Goal: Task Accomplishment & Management: Manage account settings

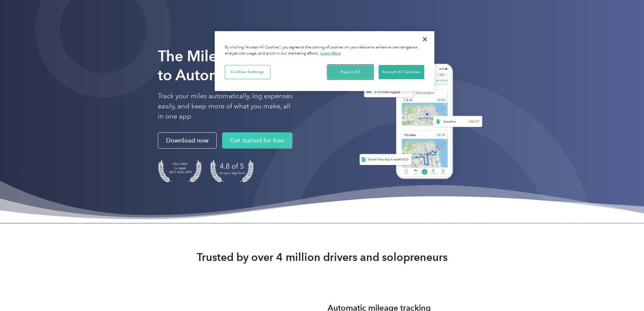
click at [355, 74] on button "Reject All" at bounding box center [351, 72] width 46 height 14
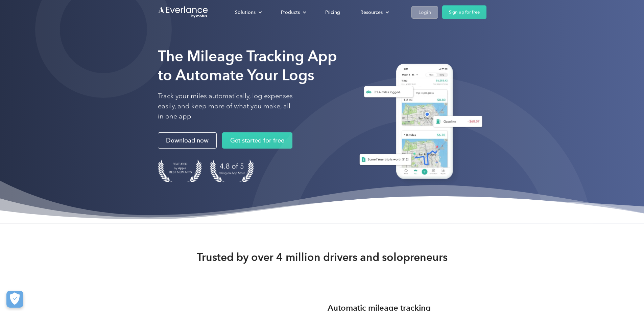
click at [431, 11] on div "Login" at bounding box center [425, 12] width 13 height 8
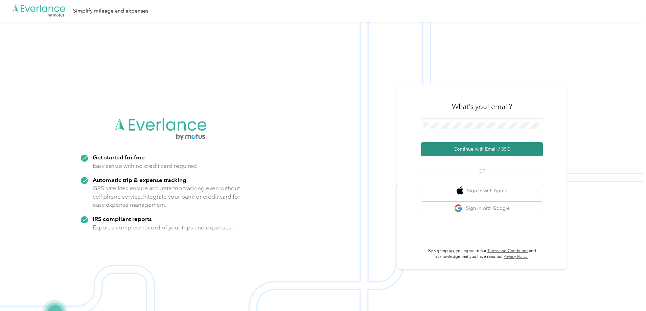
click at [472, 149] on button "Continue with Email / SSO" at bounding box center [482, 149] width 122 height 14
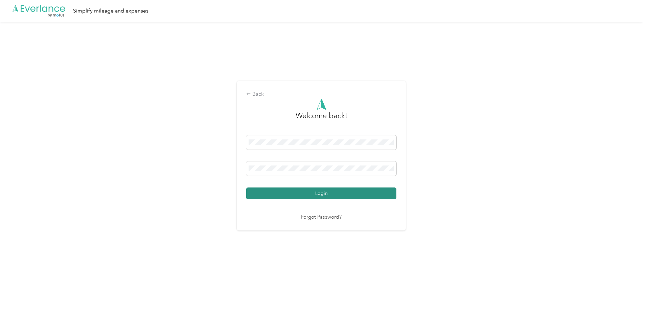
click at [301, 194] on button "Login" at bounding box center [321, 193] width 150 height 12
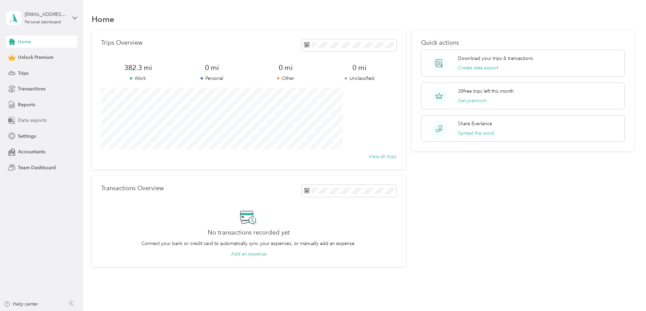
click at [33, 121] on span "Data exports" at bounding box center [32, 120] width 29 height 7
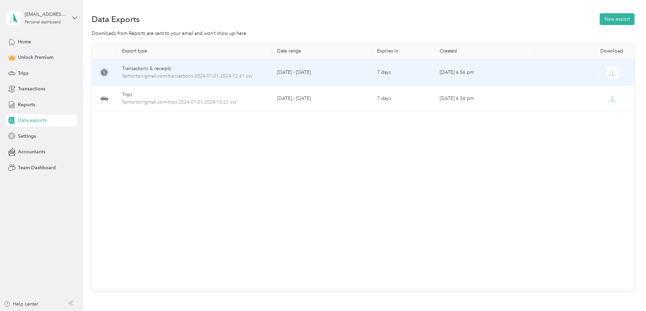
click at [205, 68] on div "Transactions & receipts" at bounding box center [194, 68] width 144 height 7
click at [611, 73] on icon "button" at bounding box center [612, 72] width 2 height 4
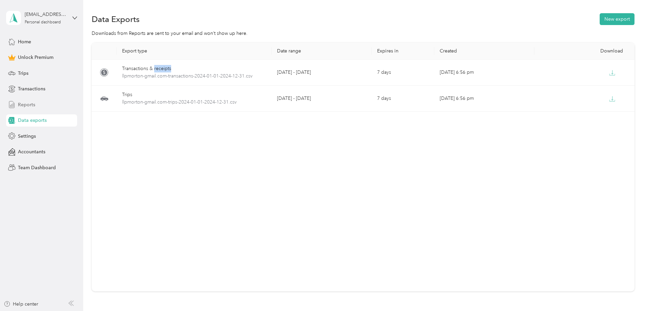
click at [29, 103] on span "Reports" at bounding box center [26, 104] width 17 height 7
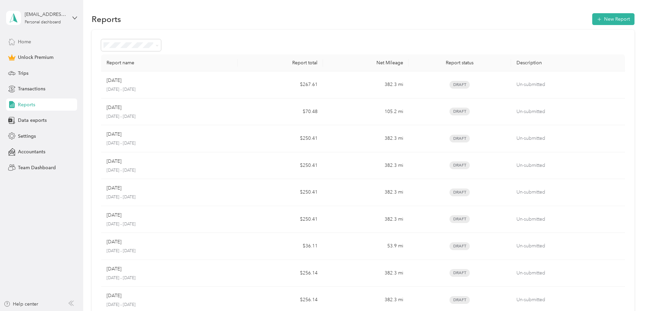
click at [25, 40] on span "Home" at bounding box center [24, 41] width 13 height 7
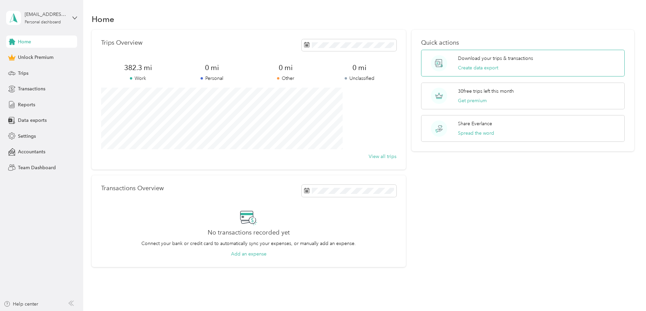
click at [458, 59] on p "Download your trips & transactions" at bounding box center [495, 58] width 75 height 7
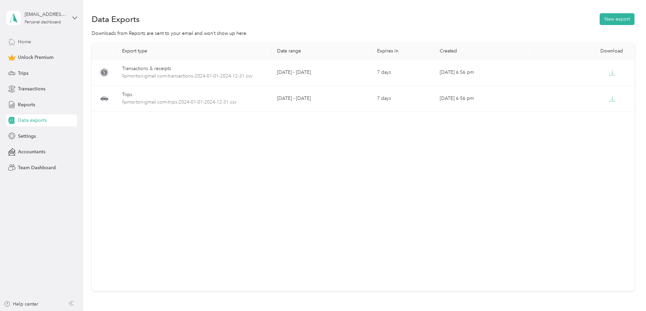
click at [18, 41] on span "Home" at bounding box center [24, 41] width 13 height 7
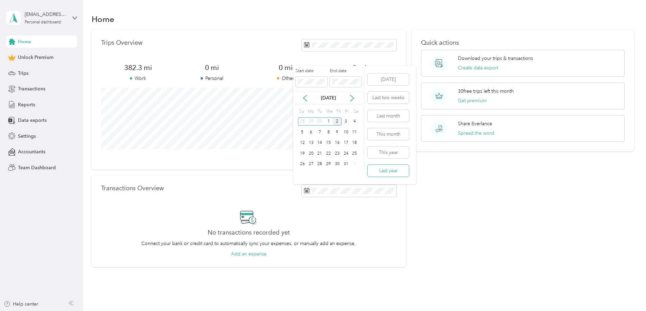
click at [383, 171] on button "Last year" at bounding box center [388, 171] width 41 height 12
click at [373, 157] on button "View all trips" at bounding box center [383, 156] width 28 height 7
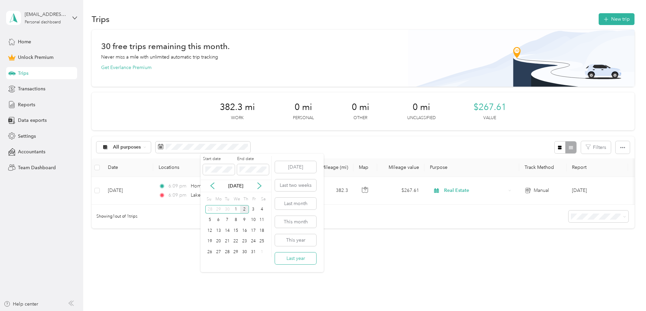
click at [306, 254] on button "Last year" at bounding box center [295, 258] width 41 height 12
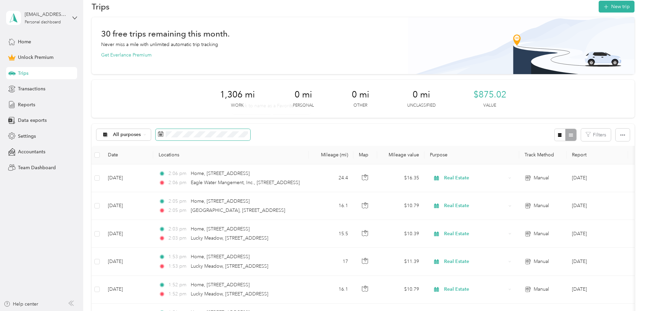
scroll to position [11, 0]
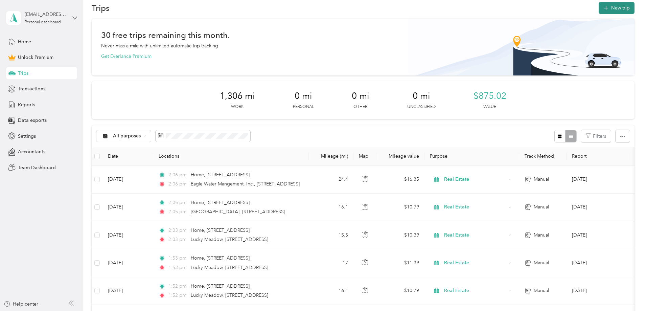
click at [598, 5] on button "New trip" at bounding box center [616, 8] width 36 height 12
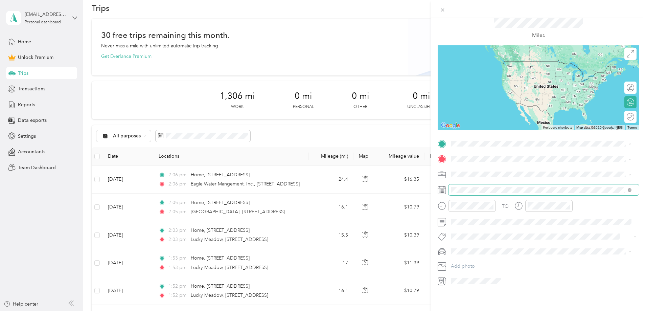
scroll to position [29, 0]
click at [466, 223] on icon at bounding box center [467, 223] width 3 height 6
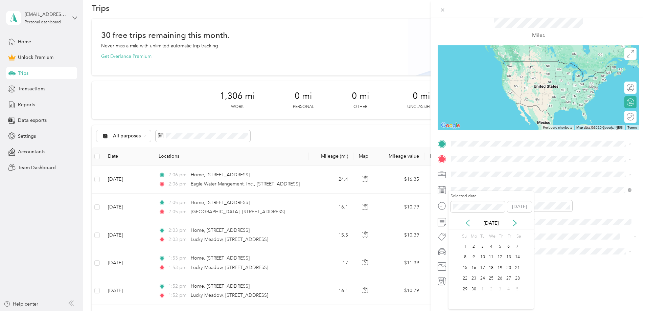
click at [466, 223] on icon at bounding box center [467, 223] width 3 height 6
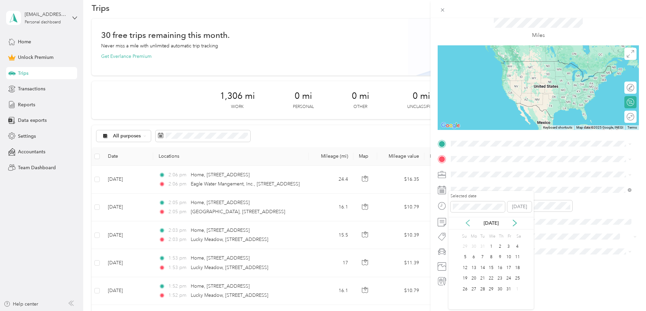
click at [466, 223] on icon at bounding box center [467, 223] width 3 height 6
click at [499, 258] on div "7" at bounding box center [499, 257] width 9 height 8
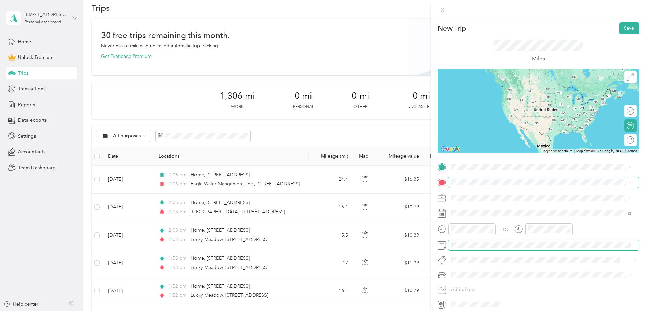
scroll to position [0, 0]
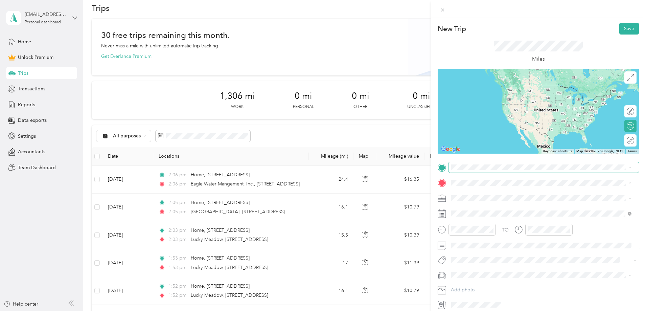
click at [467, 171] on span at bounding box center [543, 167] width 190 height 11
click at [471, 197] on div "Home 16007 Elmwood Manor Dr, 77429, Cypress, TX, United States" at bounding box center [485, 198] width 43 height 14
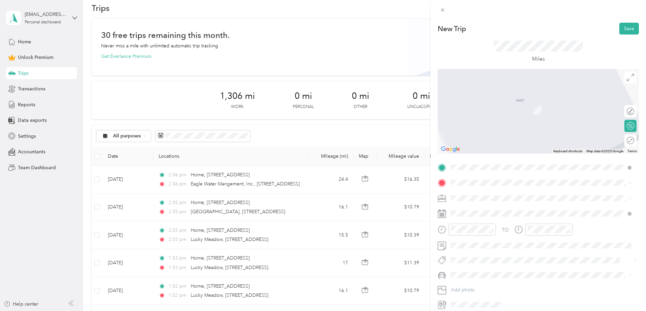
click at [477, 235] on div "Lake 1471 Canyon Edge, 78133, Canyon Lake, TX, United States" at bounding box center [546, 234] width 165 height 21
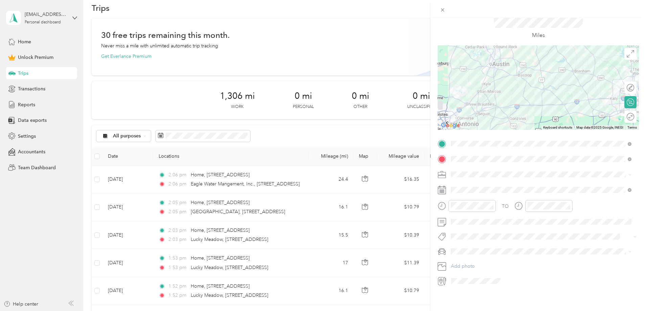
scroll to position [29, 0]
click at [467, 206] on li "Real Estate" at bounding box center [540, 205] width 185 height 12
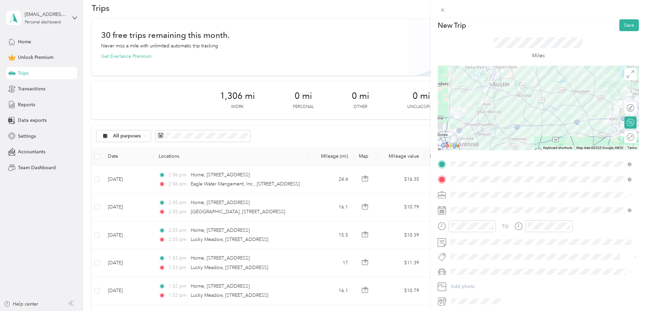
scroll to position [0, 0]
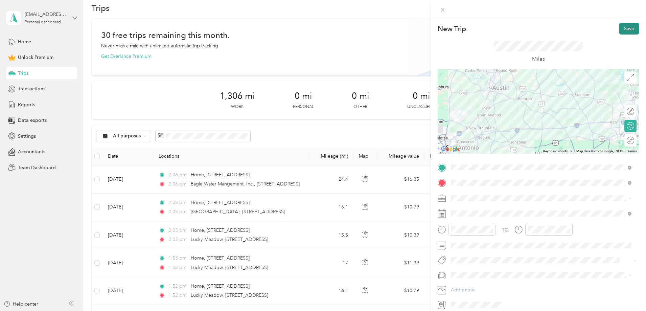
click at [619, 25] on button "Save" at bounding box center [629, 29] width 20 height 12
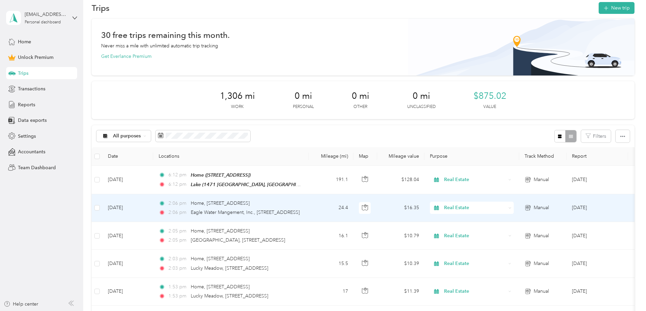
drag, startPoint x: 547, startPoint y: 202, endPoint x: 495, endPoint y: 208, distance: 52.7
click at [497, 206] on div "Real Estate" at bounding box center [472, 208] width 84 height 12
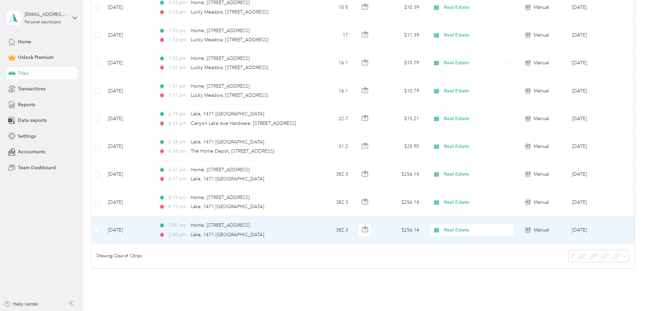
scroll to position [270, 0]
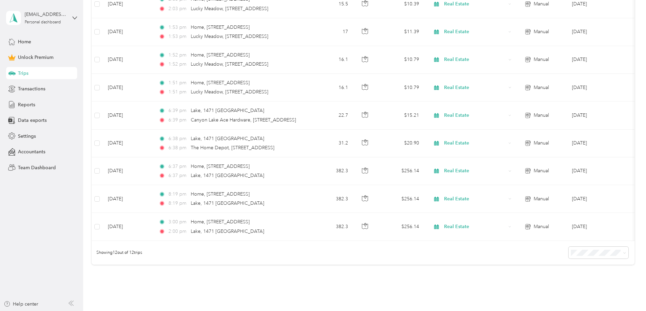
click at [352, 245] on div "Showing 12 out of 12 trips" at bounding box center [363, 253] width 543 height 24
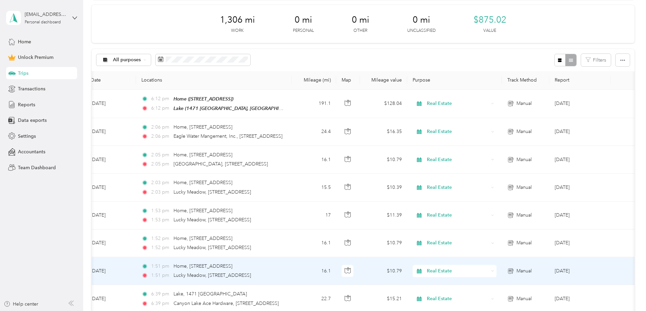
scroll to position [79, 0]
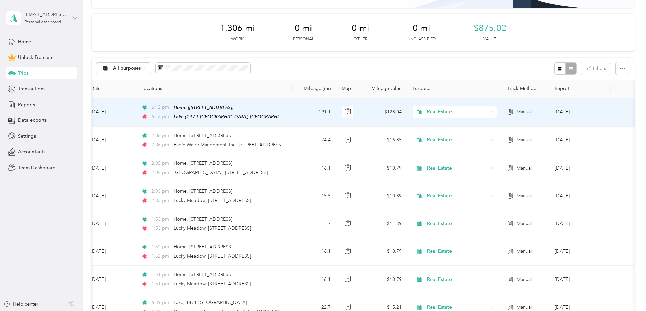
click at [379, 109] on td "$128.04" at bounding box center [383, 112] width 47 height 28
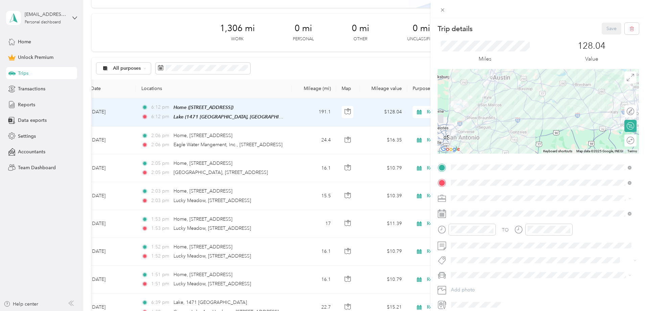
click at [340, 68] on div "Trip details Save This trip cannot be edited because it is either under review,…" at bounding box center [323, 155] width 646 height 311
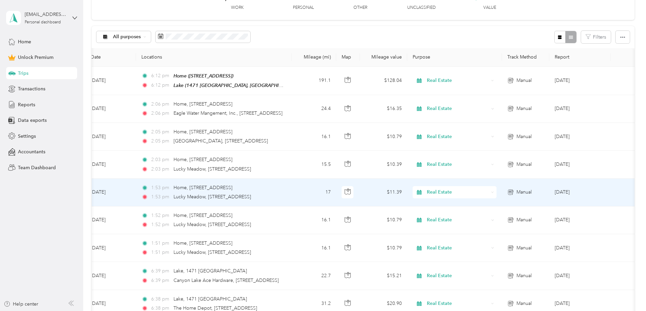
scroll to position [124, 0]
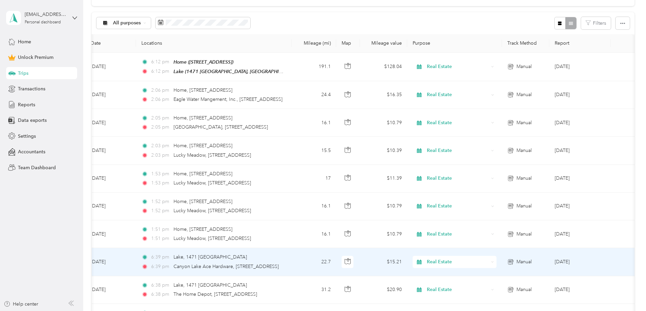
drag, startPoint x: 267, startPoint y: 260, endPoint x: 270, endPoint y: 253, distance: 7.6
click at [270, 253] on div "6:39 pm Lake, 1471 Canyon Edge" at bounding box center [212, 256] width 142 height 7
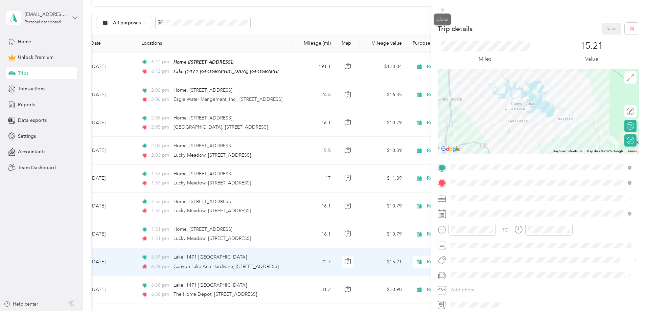
drag, startPoint x: 443, startPoint y: 6, endPoint x: 437, endPoint y: 36, distance: 30.4
click at [444, 6] on span at bounding box center [441, 9] width 9 height 9
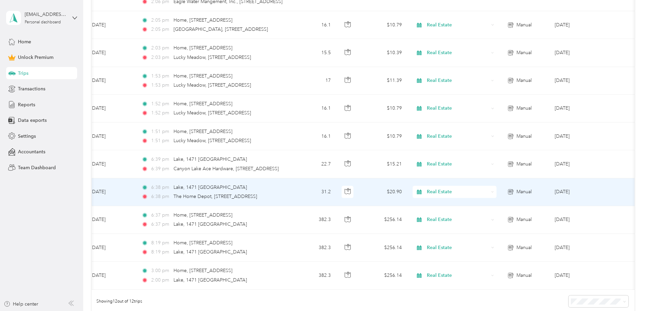
scroll to position [226, 0]
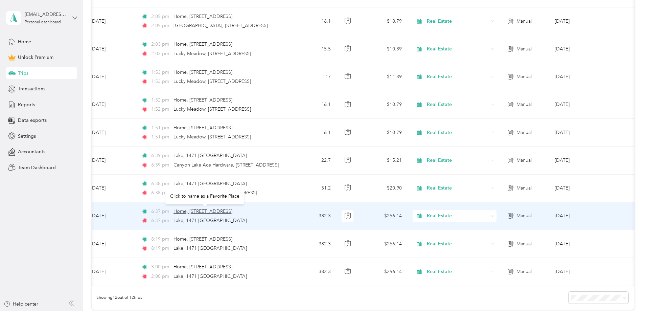
click at [232, 210] on span "Home, 16007 Elmwood Manor Dr" at bounding box center [202, 211] width 59 height 6
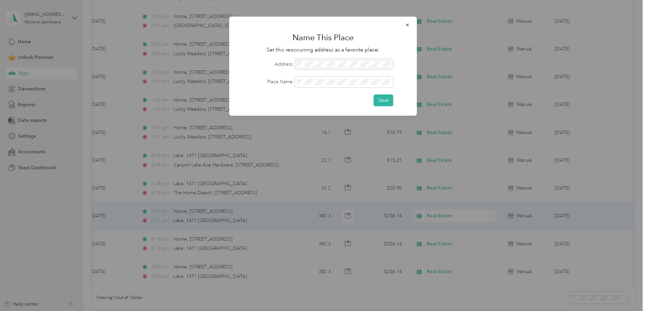
click at [263, 218] on div at bounding box center [323, 155] width 646 height 311
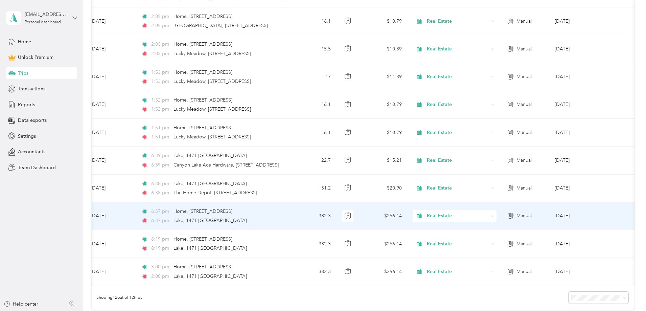
click at [247, 220] on div "6:37 pm Lake, 1471 Canyon Edge" at bounding box center [212, 220] width 142 height 7
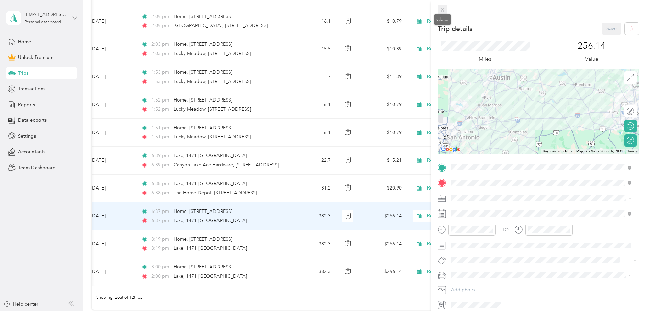
click at [441, 8] on icon at bounding box center [443, 10] width 6 height 6
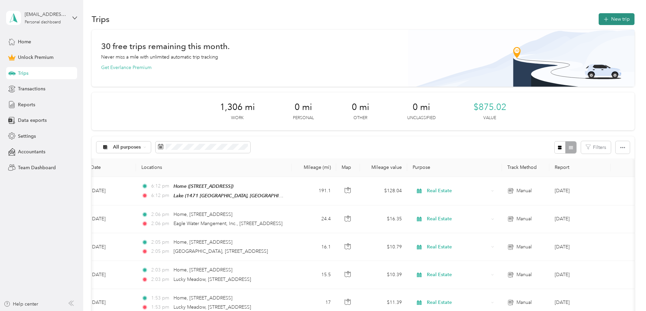
click at [598, 18] on button "New trip" at bounding box center [616, 19] width 36 height 12
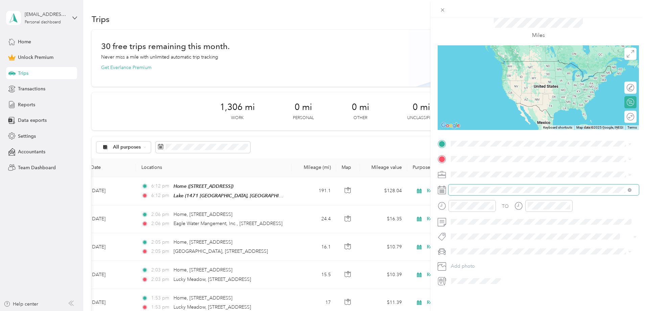
scroll to position [29, 0]
click at [467, 221] on icon at bounding box center [467, 222] width 7 height 7
click at [468, 221] on icon at bounding box center [467, 222] width 7 height 7
click at [468, 221] on icon at bounding box center [467, 223] width 3 height 6
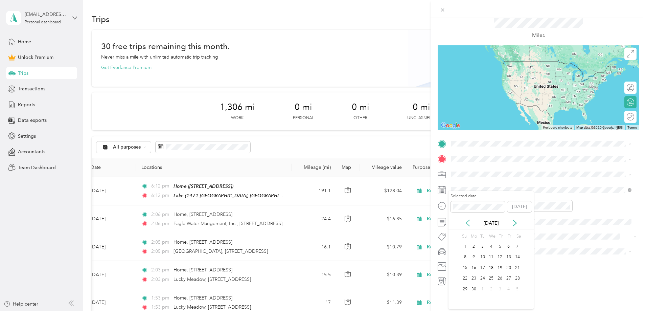
click at [468, 221] on icon at bounding box center [467, 223] width 3 height 6
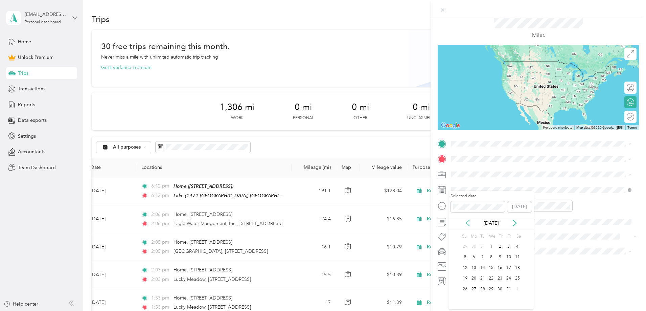
click at [468, 221] on icon at bounding box center [467, 223] width 3 height 6
click at [517, 258] on div "9" at bounding box center [517, 257] width 9 height 8
click at [471, 191] on span "1471 Canyon Edge, 78133, Canyon Lake, TX, United States" at bounding box center [540, 196] width 153 height 13
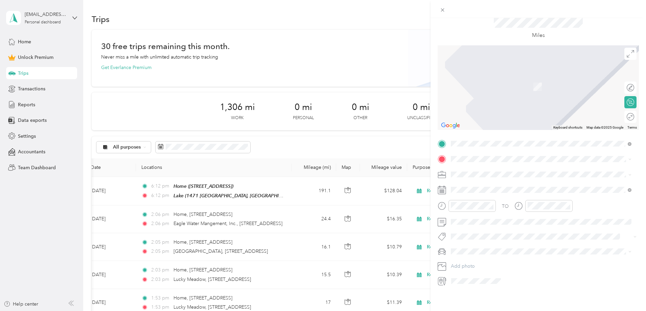
click at [468, 184] on div "Home 16007 Elmwood Manor Dr, 77429, Cypress, TX, United States" at bounding box center [485, 181] width 43 height 14
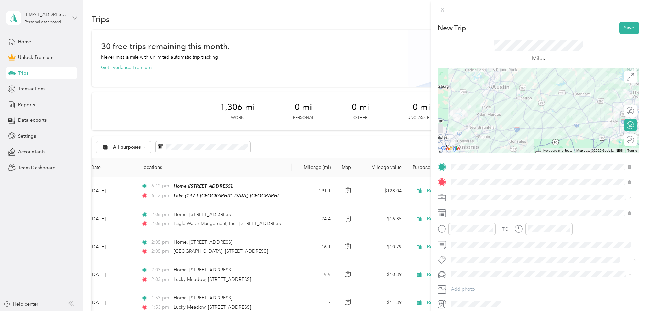
scroll to position [0, 0]
click at [625, 27] on button "Save" at bounding box center [629, 29] width 20 height 12
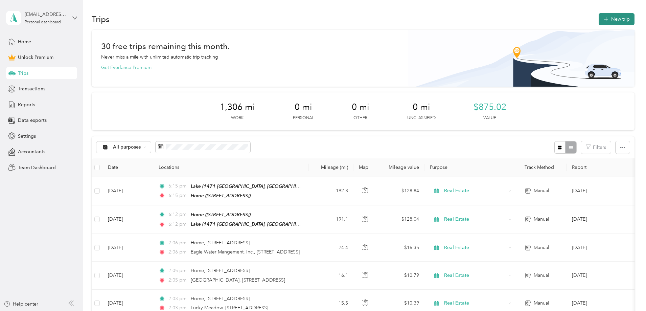
click at [598, 18] on button "New trip" at bounding box center [616, 19] width 36 height 12
click at [562, 18] on div "New Trip Save This trip cannot be edited because it is either under review, app…" at bounding box center [537, 173] width 215 height 311
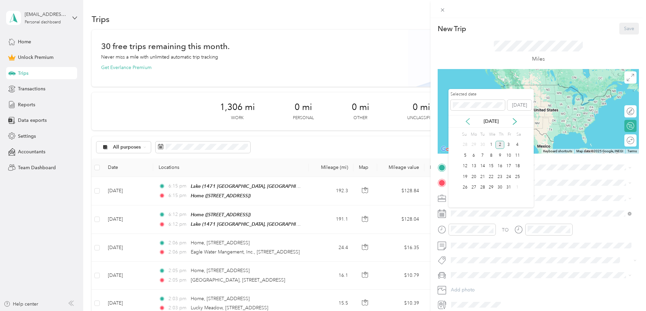
click at [467, 119] on icon at bounding box center [467, 121] width 7 height 7
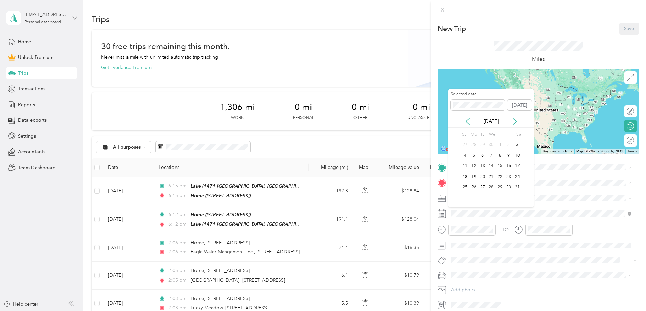
click at [467, 119] on icon at bounding box center [467, 121] width 7 height 7
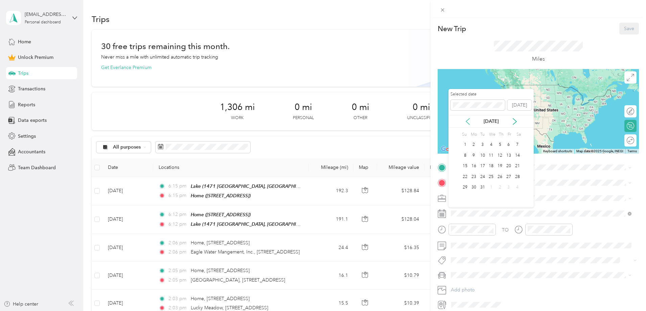
click at [467, 119] on icon at bounding box center [467, 121] width 7 height 7
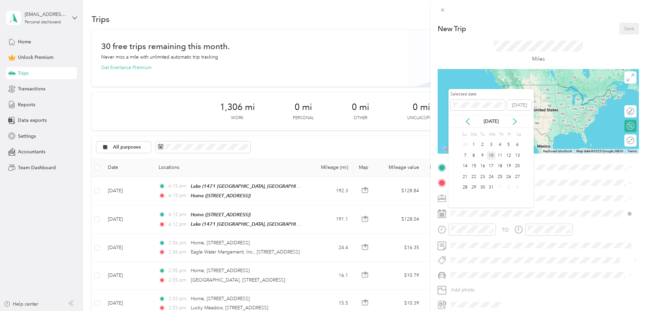
click at [490, 154] on div "10" at bounding box center [491, 155] width 9 height 8
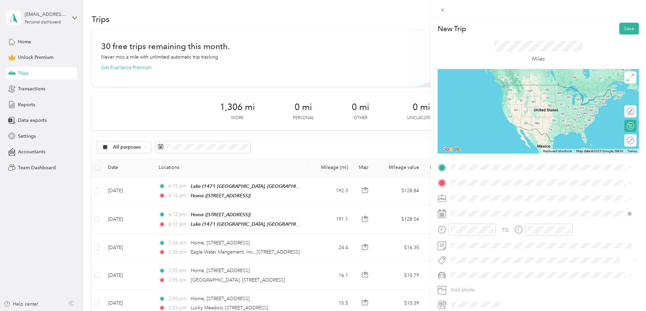
click at [478, 194] on div "Home 16007 Elmwood Manor Dr, 77429, Cypress, TX, United States" at bounding box center [485, 198] width 43 height 14
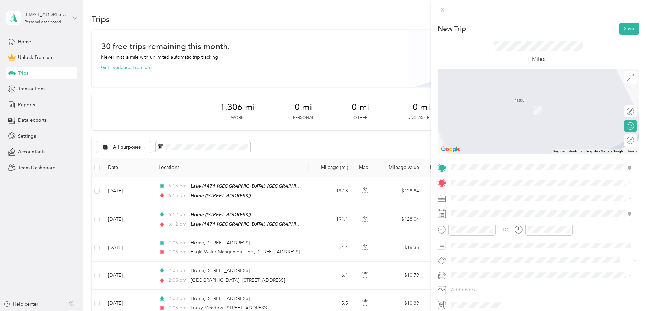
click at [471, 230] on strong "Lake" at bounding box center [469, 231] width 10 height 6
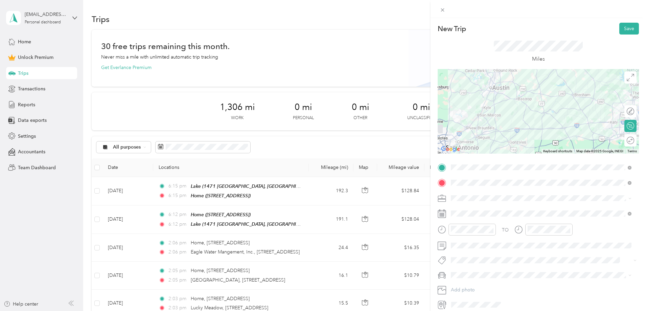
drag, startPoint x: 627, startPoint y: 28, endPoint x: 518, endPoint y: 208, distance: 209.7
click at [520, 208] on div "New Trip Save This trip cannot be edited because it is either under review, app…" at bounding box center [537, 166] width 201 height 287
click at [464, 234] on li "Real Estate" at bounding box center [540, 233] width 185 height 12
click at [619, 29] on button "Save" at bounding box center [629, 29] width 20 height 12
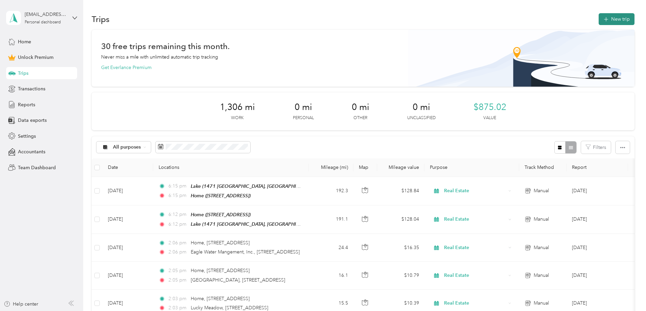
click at [598, 16] on button "New trip" at bounding box center [616, 19] width 36 height 12
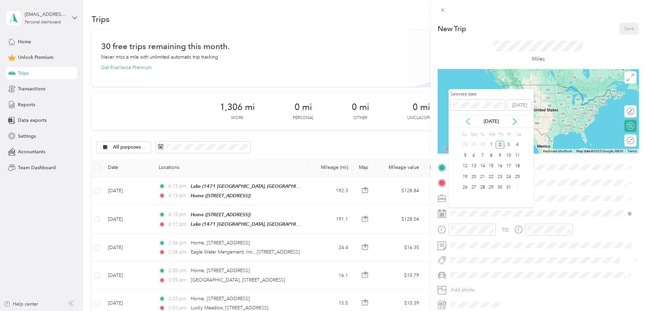
click at [468, 123] on icon at bounding box center [467, 121] width 3 height 6
click at [468, 122] on icon at bounding box center [467, 121] width 7 height 7
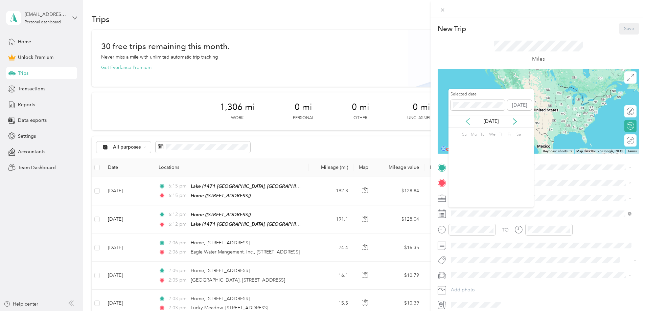
click at [468, 122] on icon at bounding box center [467, 121] width 7 height 7
click at [469, 122] on icon at bounding box center [467, 121] width 7 height 7
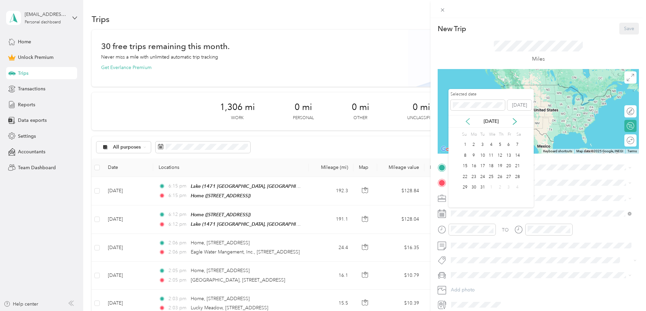
click at [469, 122] on icon at bounding box center [467, 121] width 7 height 7
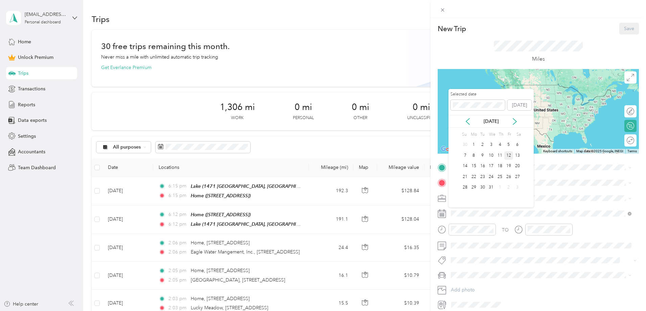
click at [509, 156] on div "12" at bounding box center [508, 155] width 9 height 8
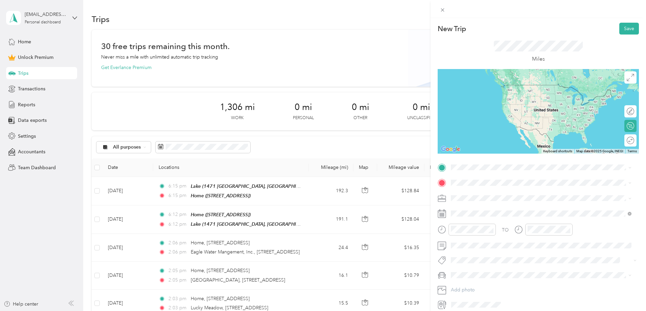
click at [476, 219] on div "Lake 1471 Canyon Edge, 78133, Canyon Lake, TX, United States" at bounding box center [546, 221] width 165 height 21
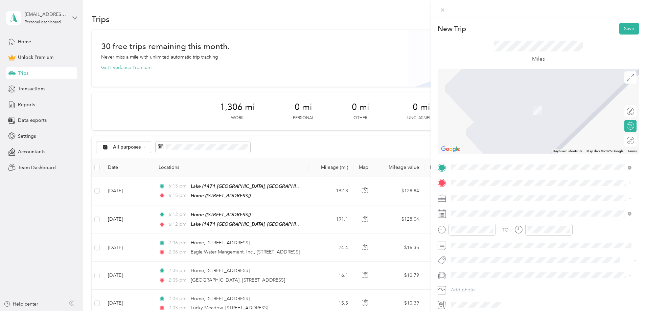
click at [472, 212] on div "Home 16007 Elmwood Manor Dr, 77429, Cypress, TX, United States" at bounding box center [485, 213] width 43 height 14
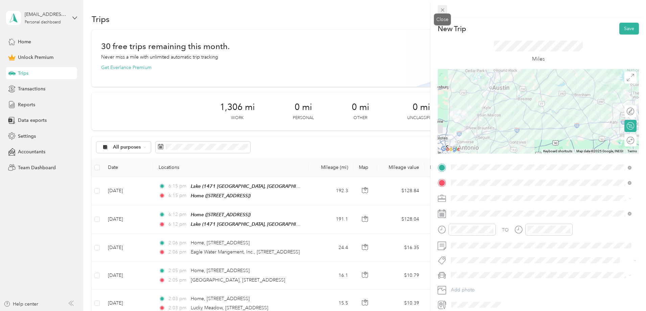
click at [444, 9] on icon at bounding box center [443, 10] width 6 height 6
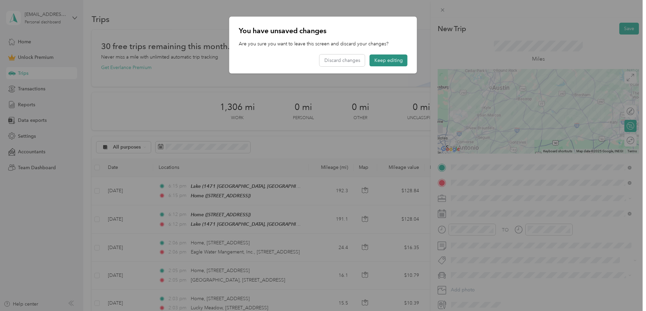
click at [384, 61] on button "Keep editing" at bounding box center [389, 60] width 38 height 12
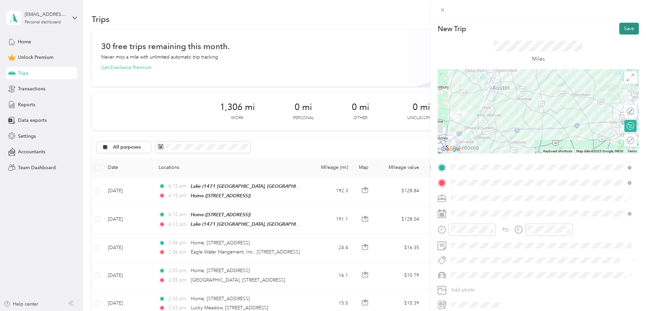
click at [624, 26] on button "Save" at bounding box center [629, 29] width 20 height 12
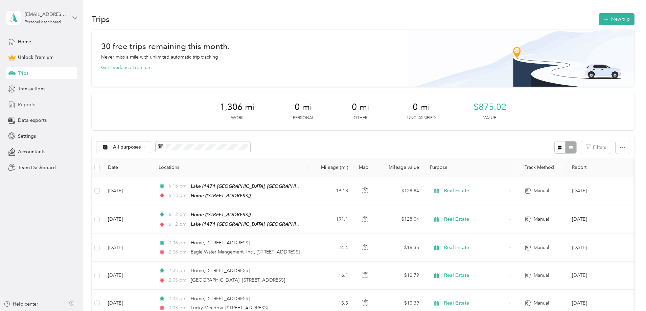
click at [24, 107] on span "Reports" at bounding box center [26, 104] width 17 height 7
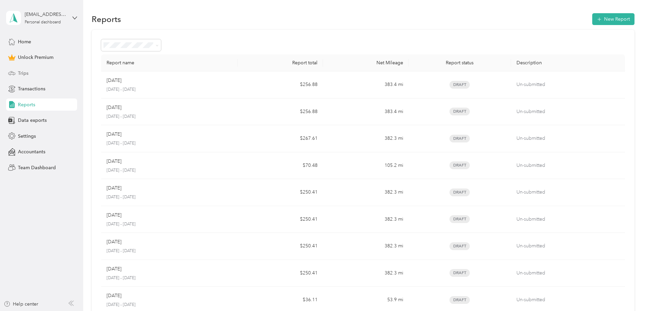
click at [21, 70] on span "Trips" at bounding box center [23, 73] width 10 height 7
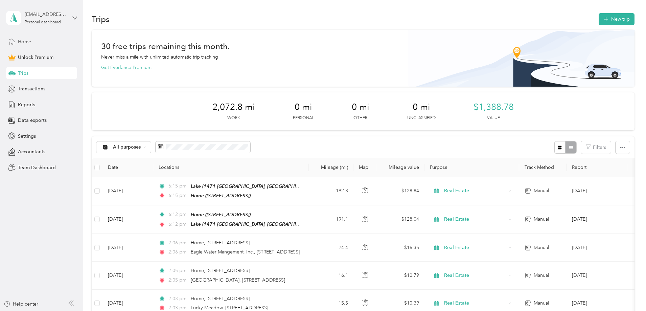
click at [33, 39] on div "Home" at bounding box center [41, 42] width 71 height 12
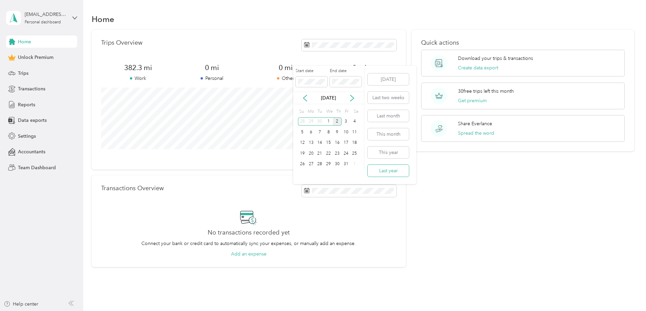
click at [382, 173] on button "Last year" at bounding box center [388, 171] width 41 height 12
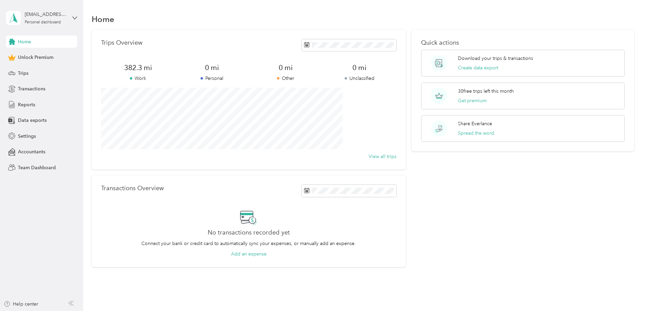
click at [223, 194] on div "Transactions Overview" at bounding box center [248, 191] width 295 height 12
click at [329, 197] on div "Transactions Overview No transactions recorded yet Connect your bank or credit …" at bounding box center [249, 221] width 314 height 92
click at [386, 154] on button "Last year" at bounding box center [388, 156] width 41 height 12
click at [458, 60] on p "Download your trips & transactions" at bounding box center [495, 58] width 75 height 7
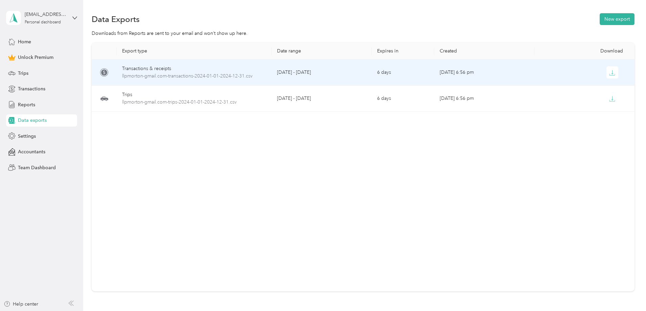
click at [257, 71] on div "Transactions & receipts" at bounding box center [194, 68] width 144 height 7
click at [234, 76] on span "llpmorton-gmail.com-transactions-2024-01-01-2024-12-31.csv" at bounding box center [194, 75] width 144 height 7
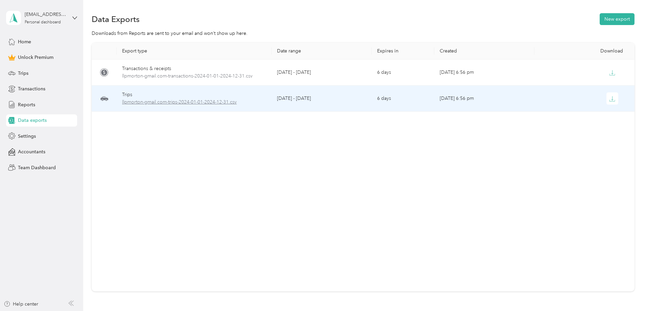
click at [232, 102] on span "llpmorton-gmail.com-trips-2024-01-01-2024-12-31.csv" at bounding box center [194, 101] width 144 height 7
click at [609, 98] on icon "button" at bounding box center [612, 99] width 6 height 6
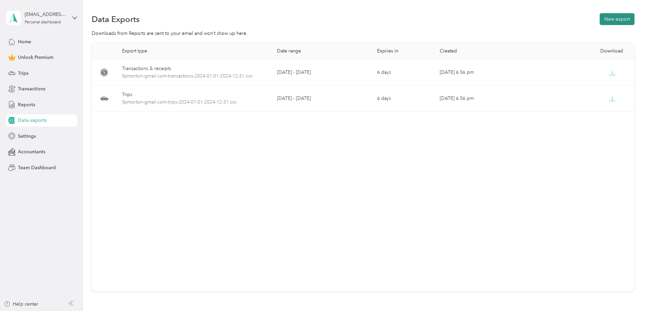
click at [599, 19] on button "New export" at bounding box center [616, 19] width 35 height 12
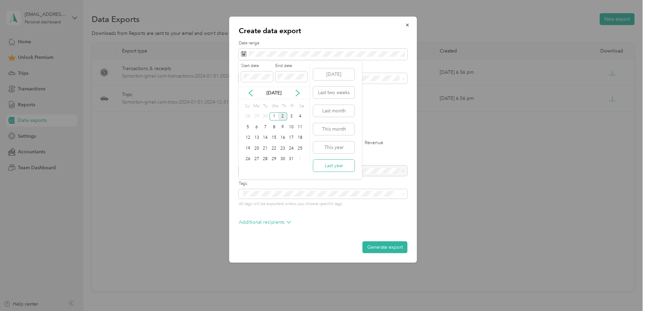
click at [334, 169] on button "Last year" at bounding box center [333, 166] width 41 height 12
click at [400, 76] on span at bounding box center [402, 78] width 5 height 5
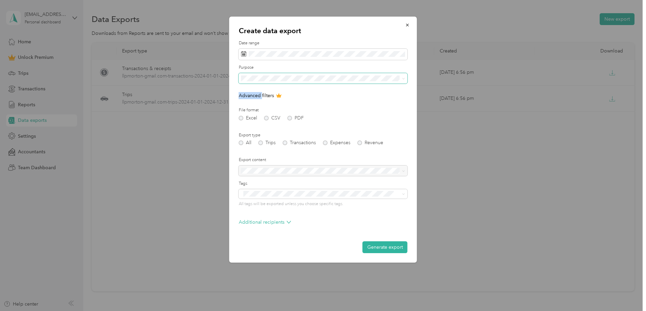
click at [400, 76] on span at bounding box center [402, 78] width 5 height 5
click at [291, 118] on div "Excel CSV PDF" at bounding box center [323, 118] width 169 height 5
click at [265, 143] on div "All Trips Transactions Expenses Revenue" at bounding box center [323, 142] width 169 height 5
click at [262, 143] on div "All Trips Transactions Expenses Revenue" at bounding box center [323, 142] width 169 height 5
click at [261, 144] on div "All Trips Transactions Expenses Revenue" at bounding box center [323, 142] width 169 height 5
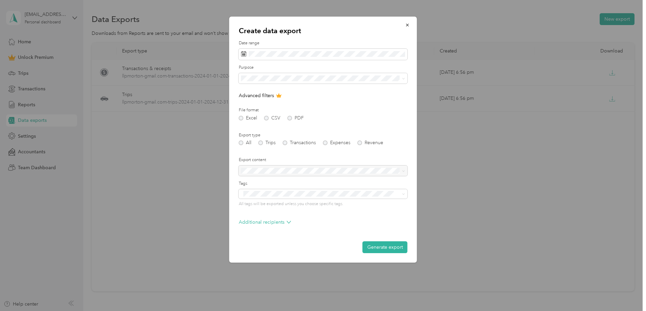
click at [260, 141] on div "All Trips Transactions Expenses Revenue" at bounding box center [323, 142] width 169 height 5
click at [292, 118] on div "Excel CSV PDF" at bounding box center [323, 118] width 169 height 5
click at [289, 120] on div "Excel CSV PDF" at bounding box center [323, 118] width 169 height 5
click at [291, 117] on div "Excel CSV PDF" at bounding box center [323, 118] width 169 height 5
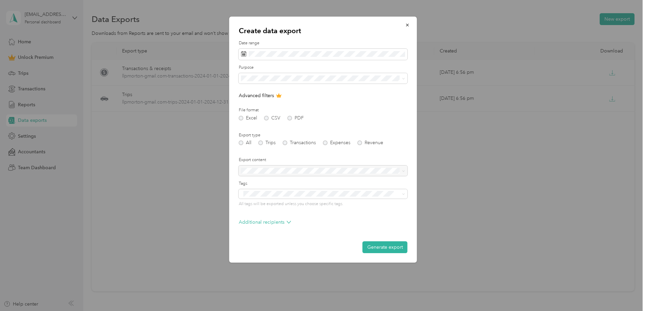
click at [241, 118] on div "Excel CSV PDF" at bounding box center [323, 118] width 169 height 5
click at [239, 117] on div "Excel CSV PDF" at bounding box center [323, 118] width 169 height 5
click at [240, 142] on div "All Trips Transactions Expenses Revenue" at bounding box center [323, 142] width 169 height 5
click at [262, 142] on div "All Trips Transactions Expenses Revenue" at bounding box center [323, 142] width 169 height 5
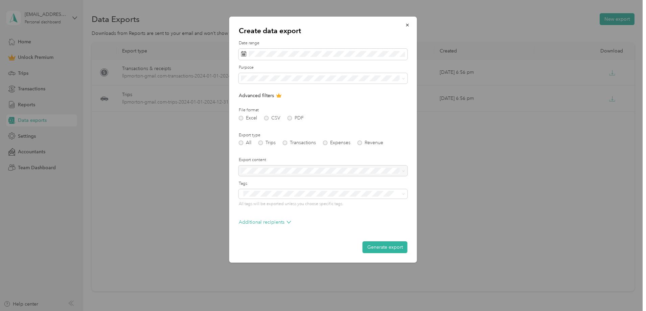
click at [285, 169] on div at bounding box center [323, 170] width 169 height 11
click at [372, 247] on button "Generate export" at bounding box center [384, 247] width 45 height 12
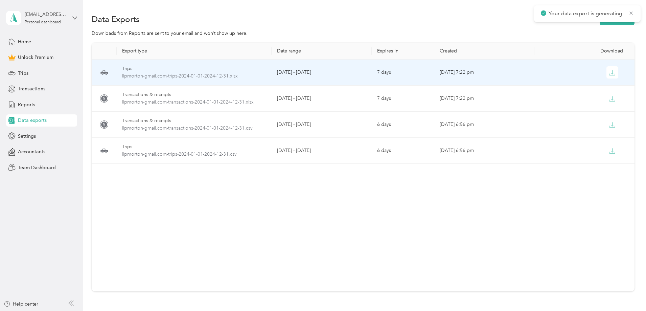
click at [220, 70] on div "Trips" at bounding box center [194, 68] width 144 height 7
click at [609, 73] on icon "button" at bounding box center [612, 73] width 6 height 6
